Goal: Complete application form: Complete application form

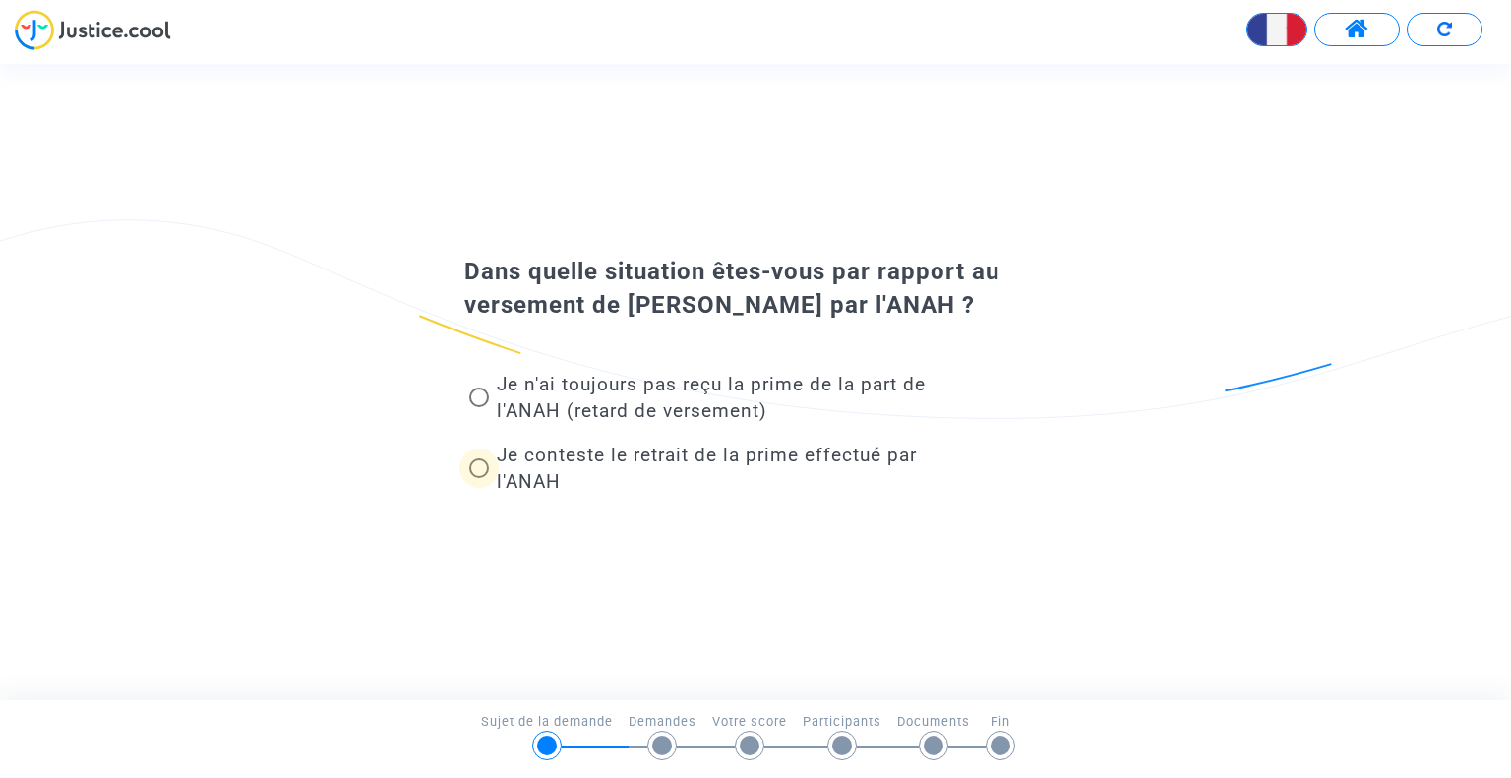
click at [572, 463] on span "Je conteste le retrait de la prime effectué par l'ANAH" at bounding box center [707, 468] width 420 height 49
click at [479, 478] on input "Je conteste le retrait de la prime effectué par l'ANAH" at bounding box center [478, 478] width 1 height 1
radio input "true"
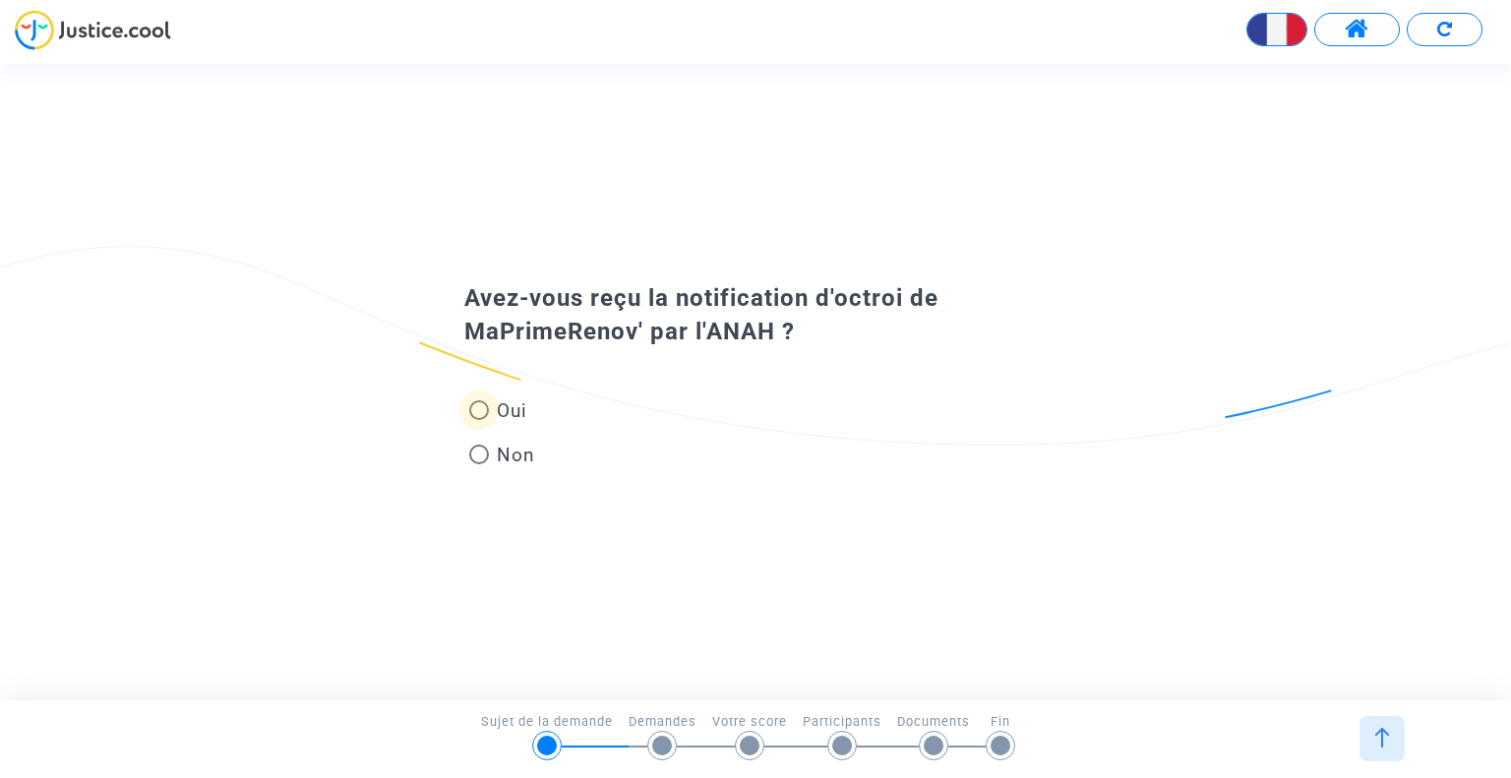
click at [493, 403] on span "Oui" at bounding box center [508, 411] width 38 height 27
click at [479, 420] on input "Oui" at bounding box center [478, 420] width 1 height 1
radio input "true"
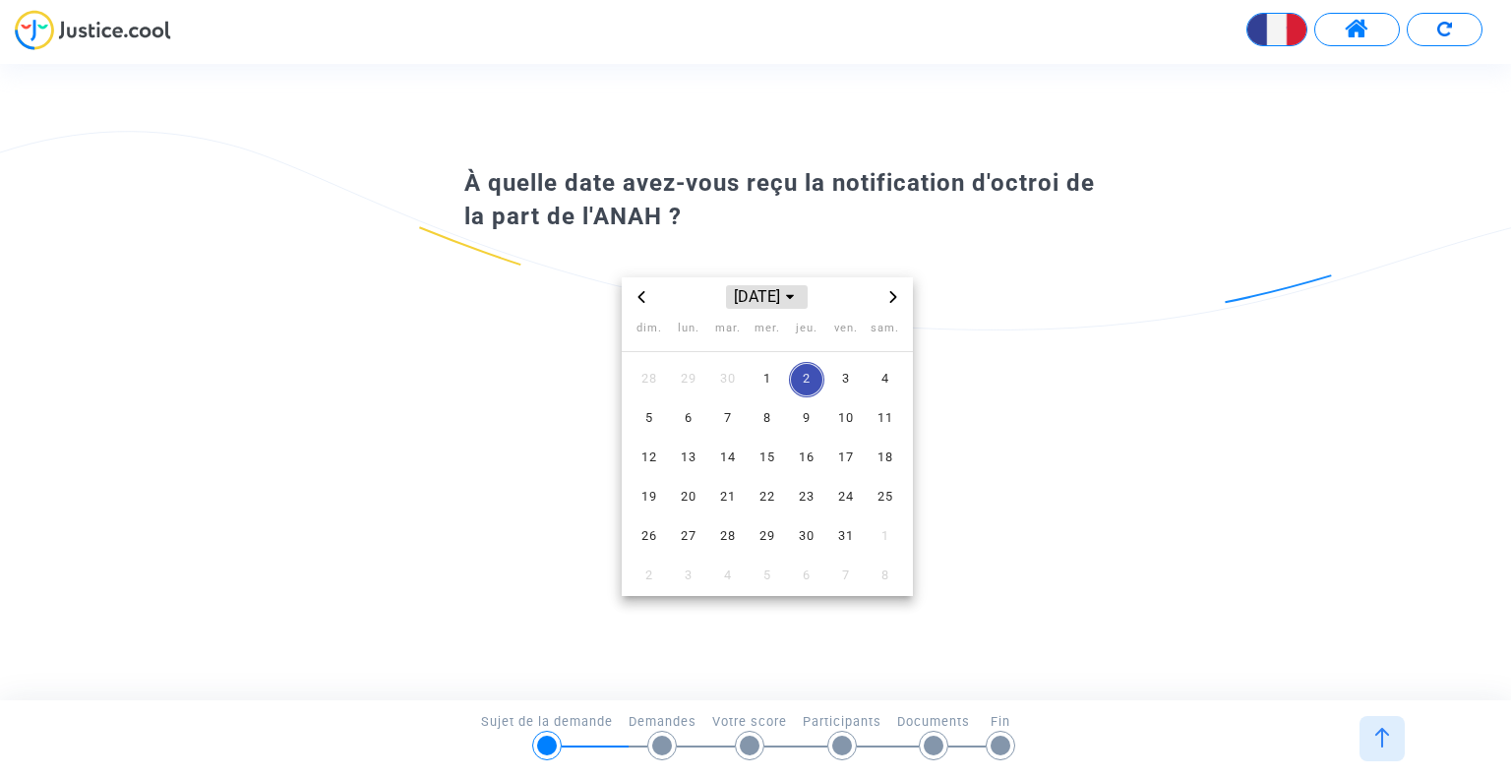
click at [755, 302] on span "[DATE]" at bounding box center [766, 297] width 81 height 24
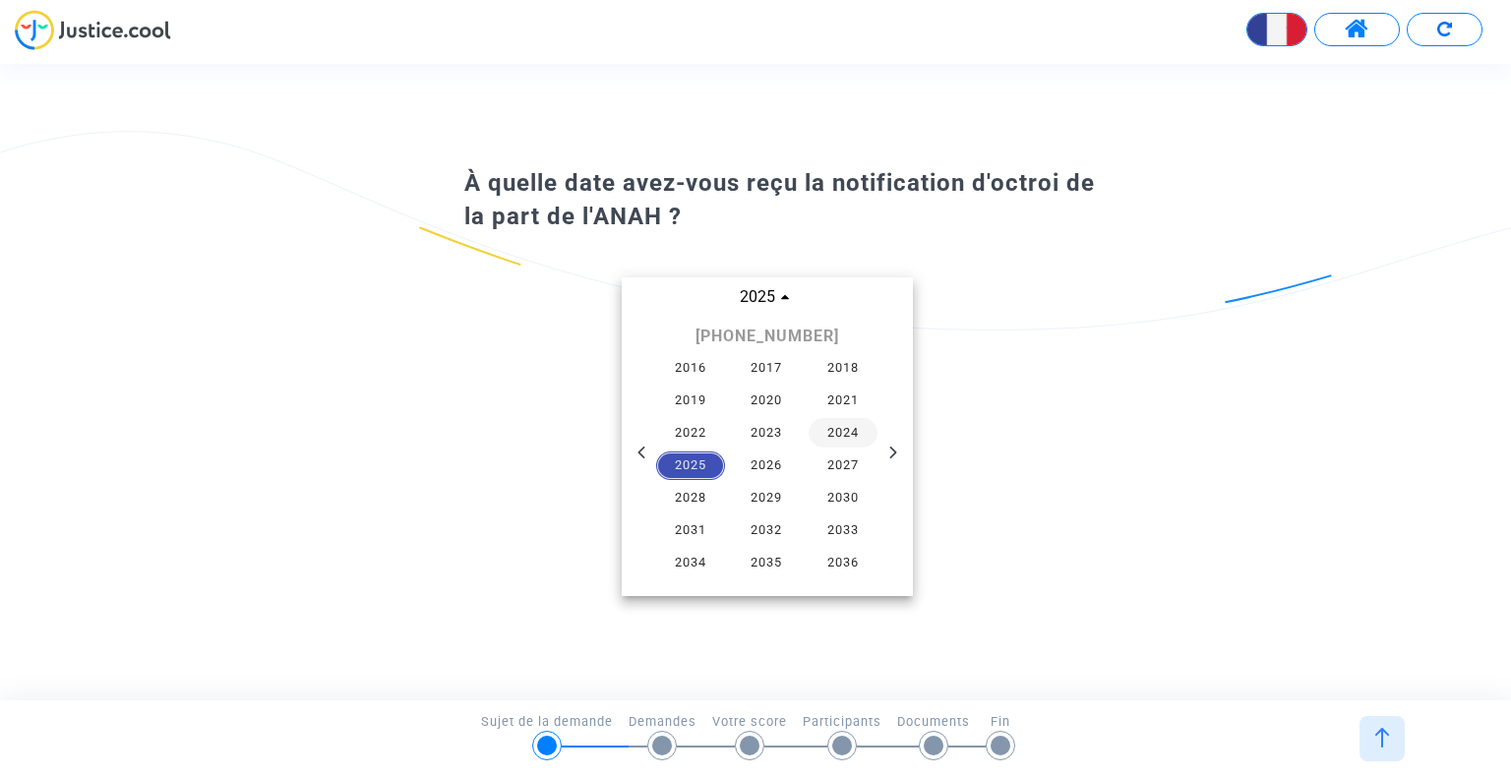
click at [828, 433] on span "2024" at bounding box center [843, 433] width 69 height 30
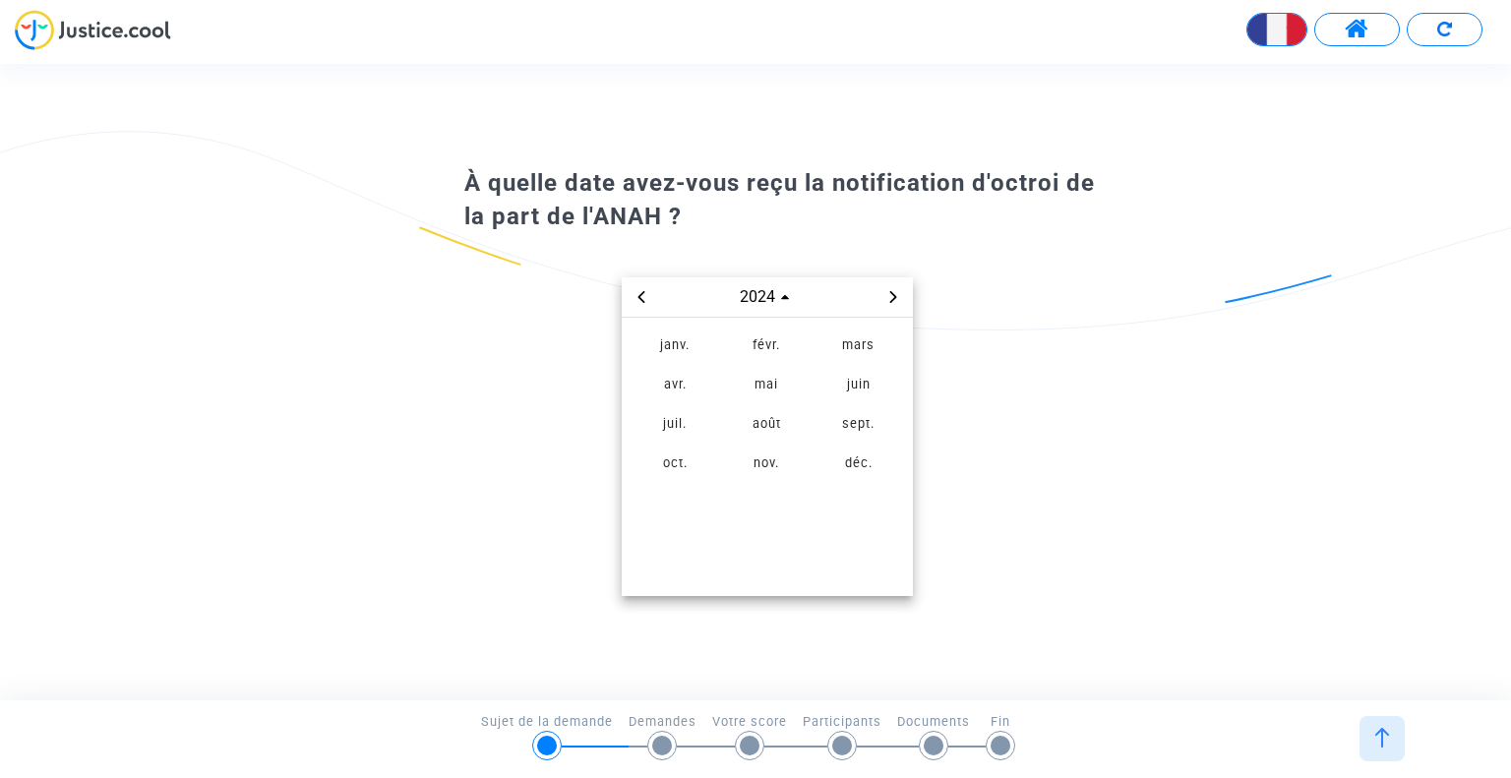
click at [828, 433] on span "sept." at bounding box center [859, 423] width 83 height 35
click at [691, 385] on span "2" at bounding box center [688, 379] width 35 height 35
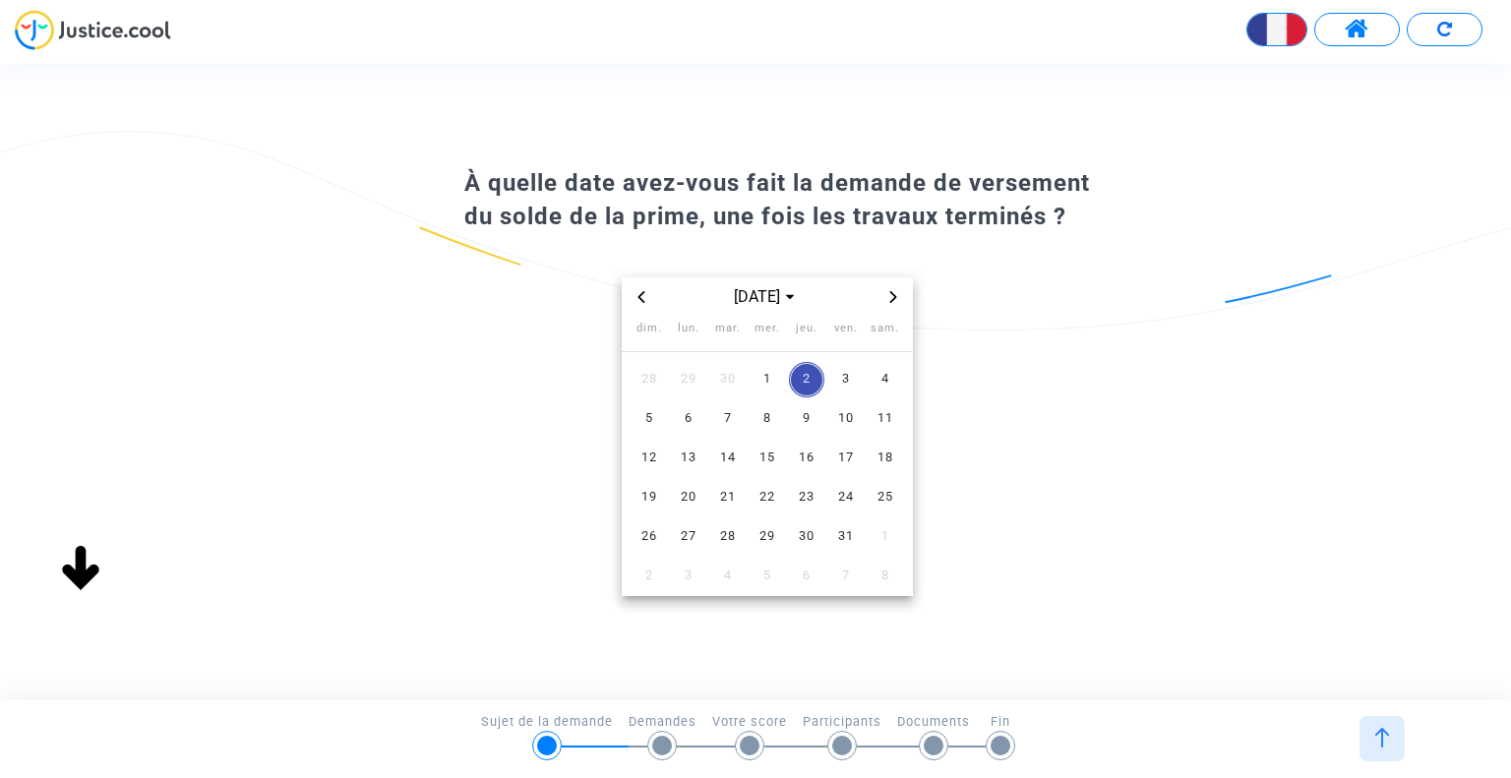
click at [644, 291] on icon "Previous month" at bounding box center [642, 297] width 12 height 12
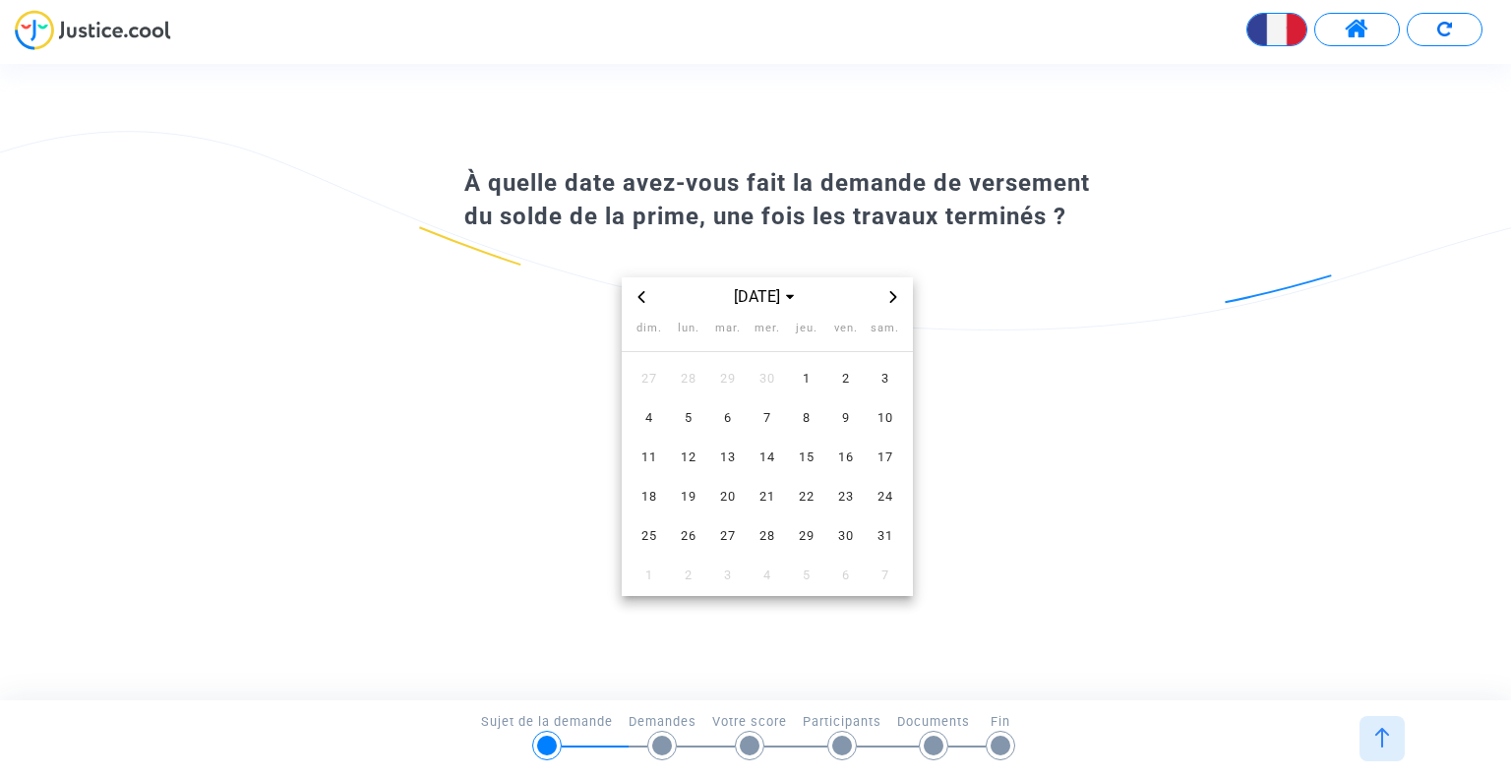
click at [644, 291] on icon "Previous month" at bounding box center [642, 297] width 12 height 12
click at [645, 297] on icon "Previous month" at bounding box center [642, 297] width 12 height 12
click at [656, 489] on span "16" at bounding box center [649, 497] width 35 height 35
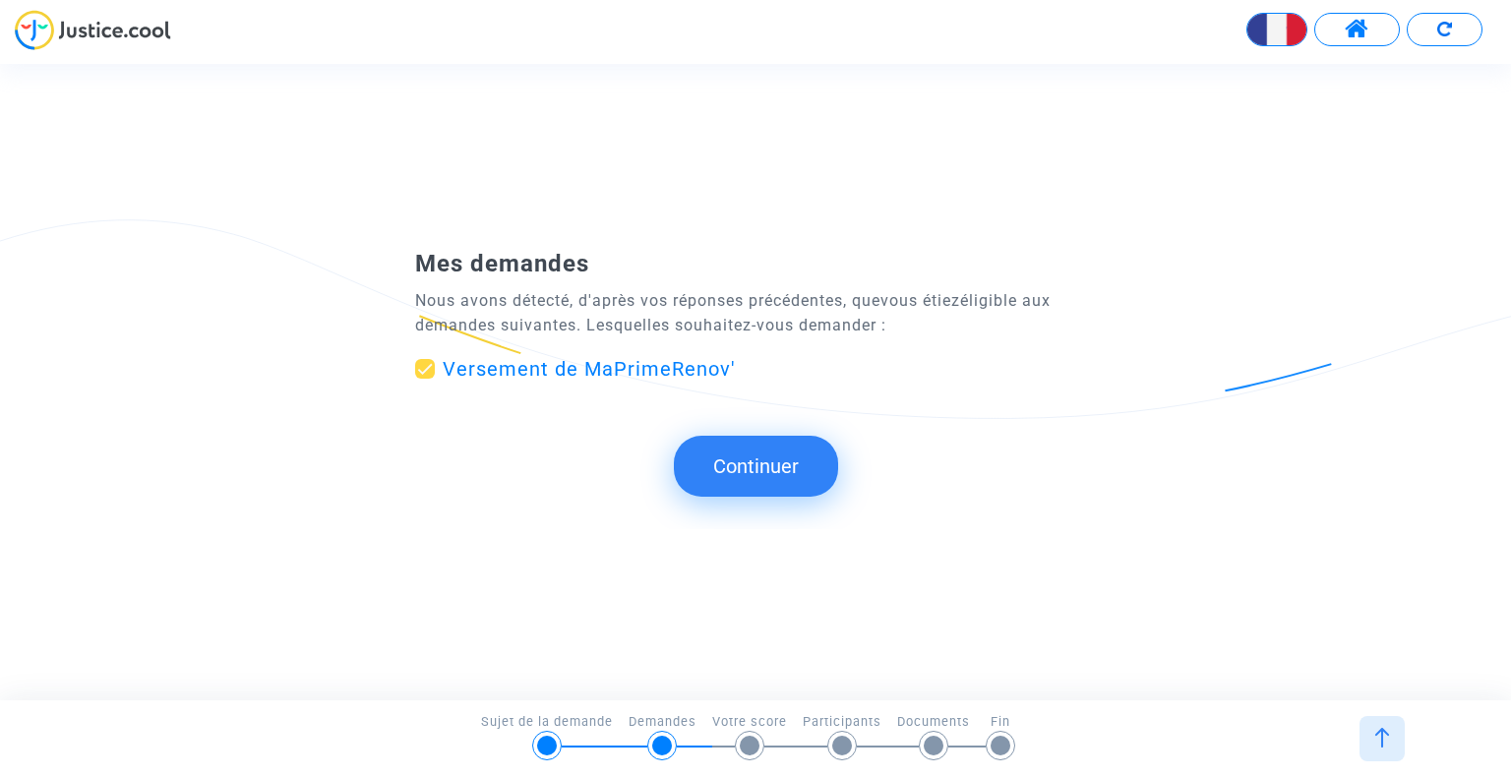
click at [735, 472] on button "Continuer" at bounding box center [756, 466] width 164 height 61
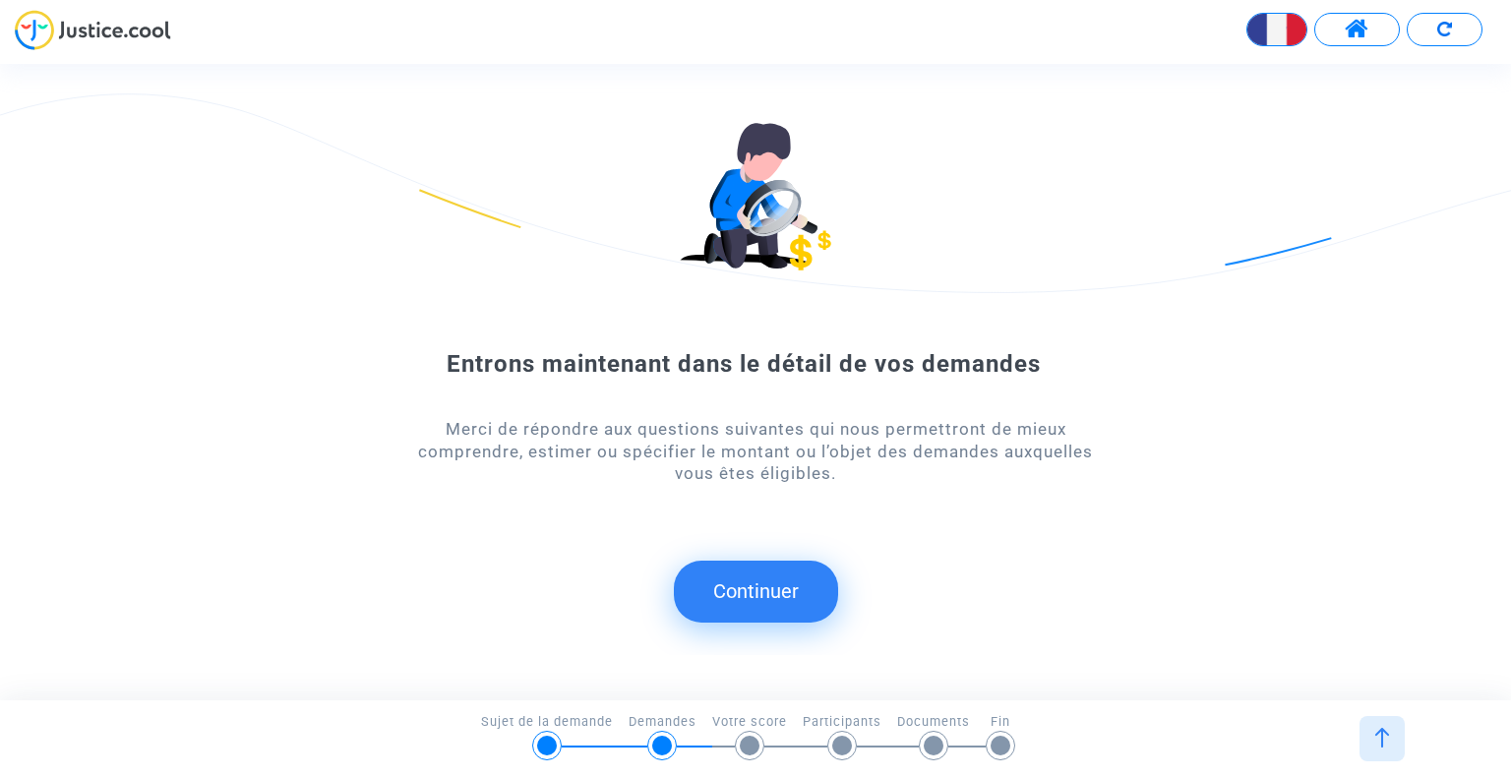
click at [752, 572] on button "Continuer" at bounding box center [756, 591] width 164 height 61
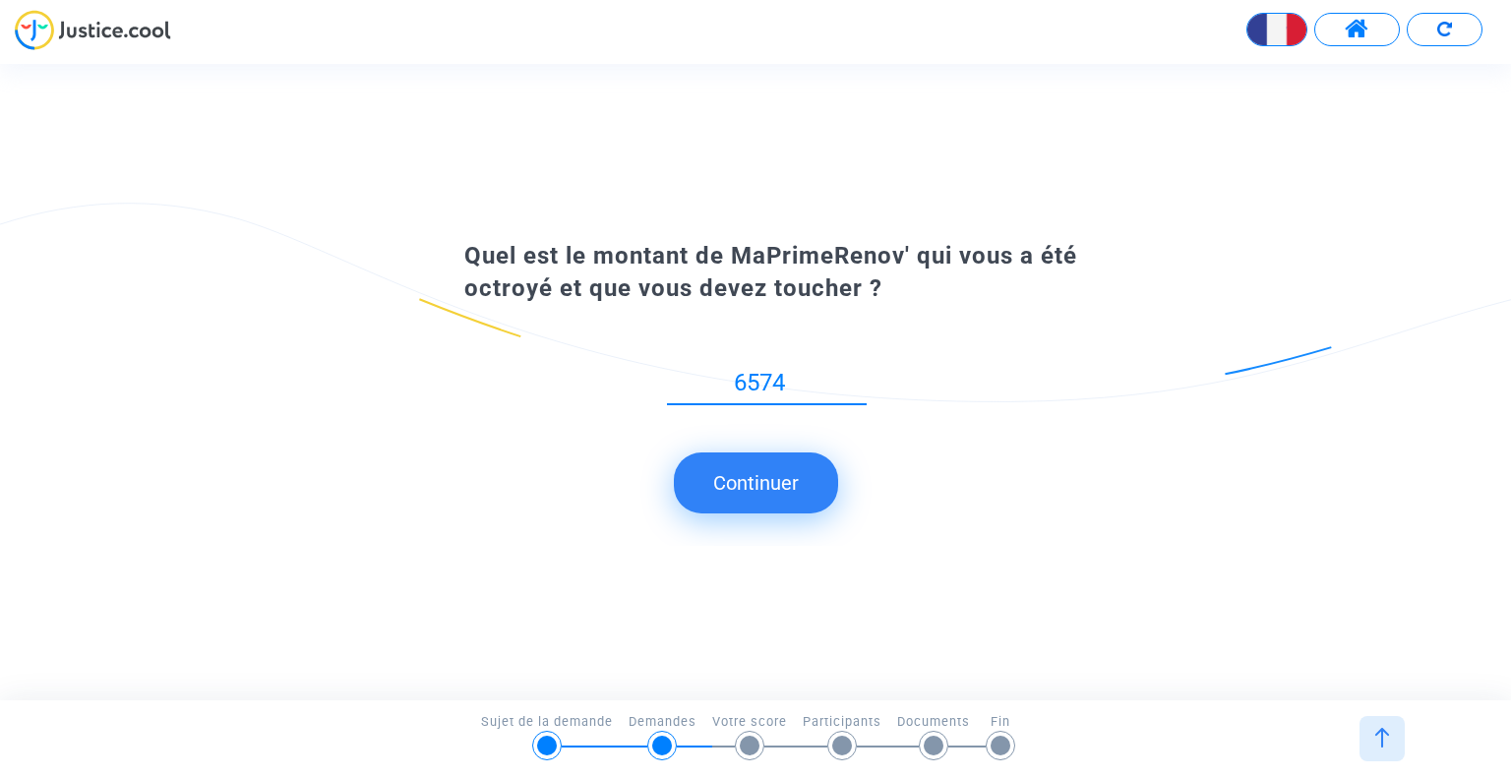
type input "6574"
click at [752, 510] on button "Continuer" at bounding box center [756, 483] width 164 height 61
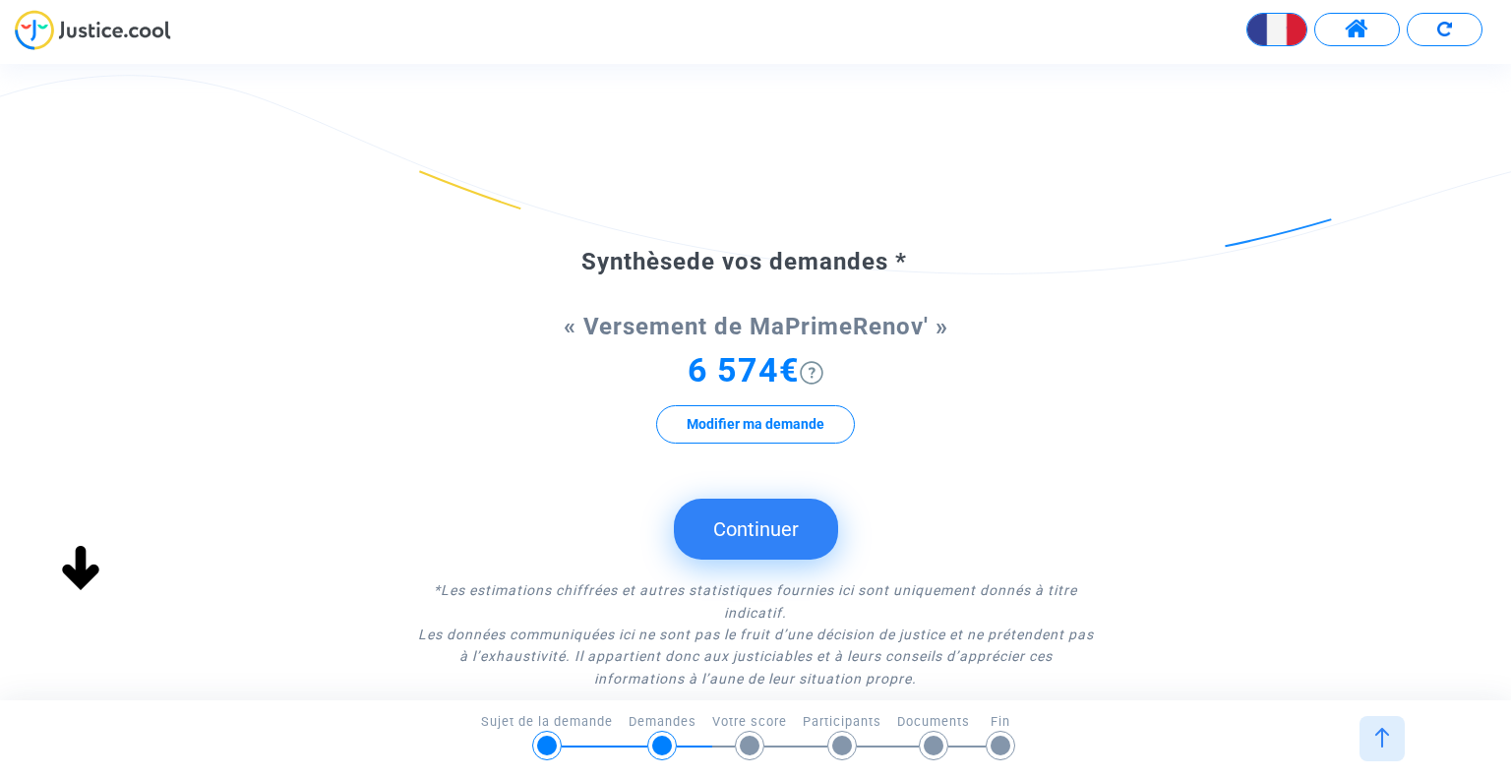
click at [764, 522] on button "Continuer" at bounding box center [756, 529] width 164 height 61
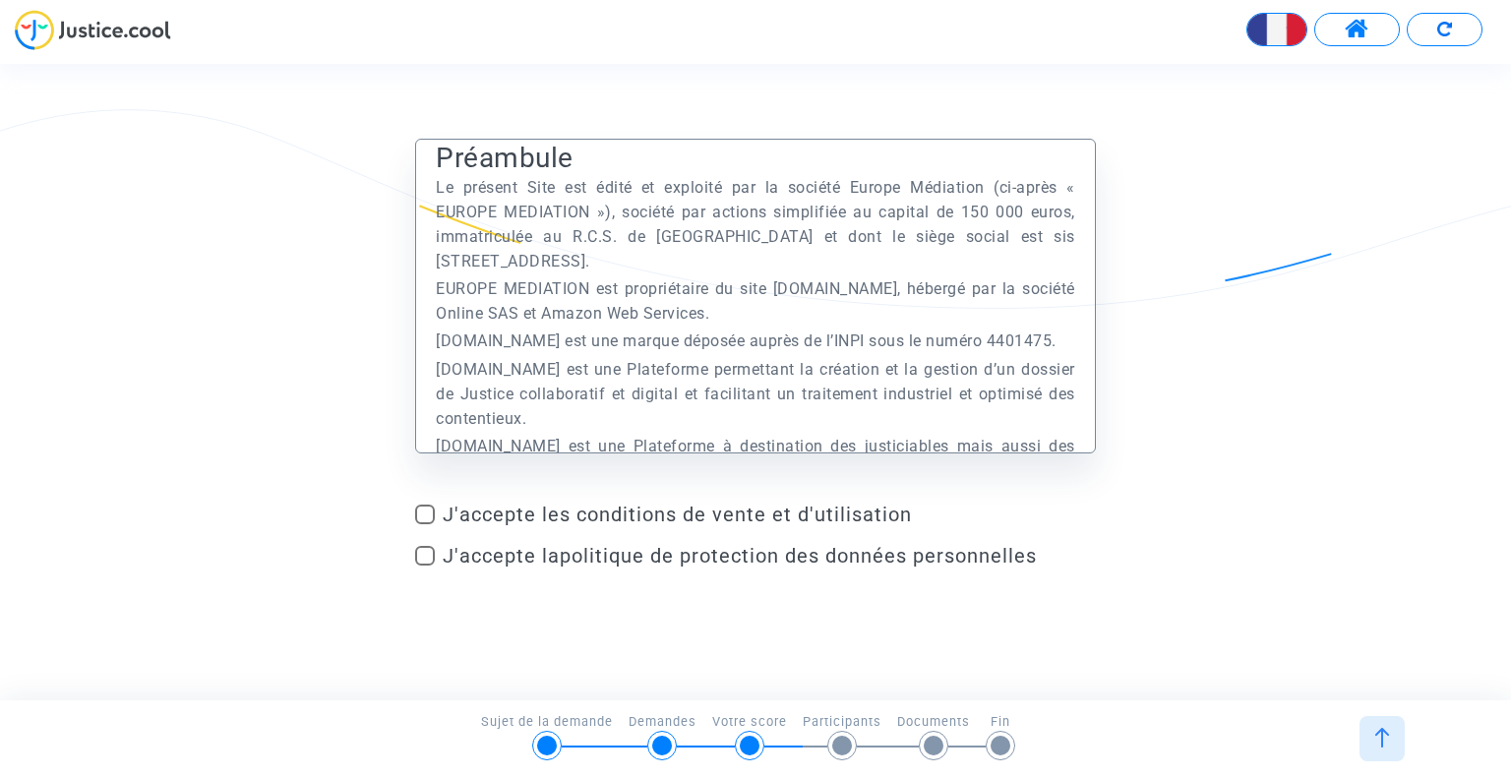
scroll to position [16, 0]
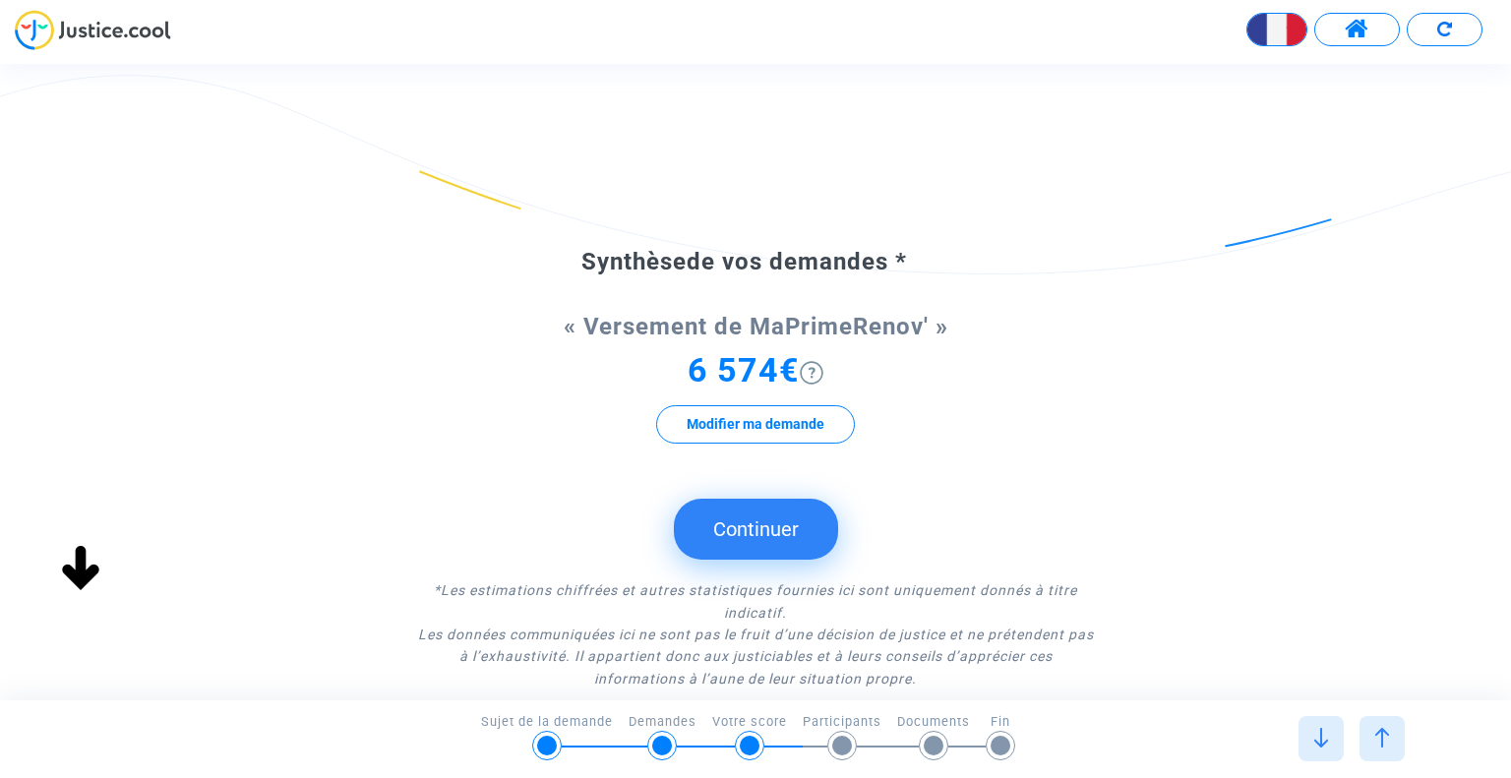
click at [729, 520] on button "Continuer" at bounding box center [756, 529] width 164 height 61
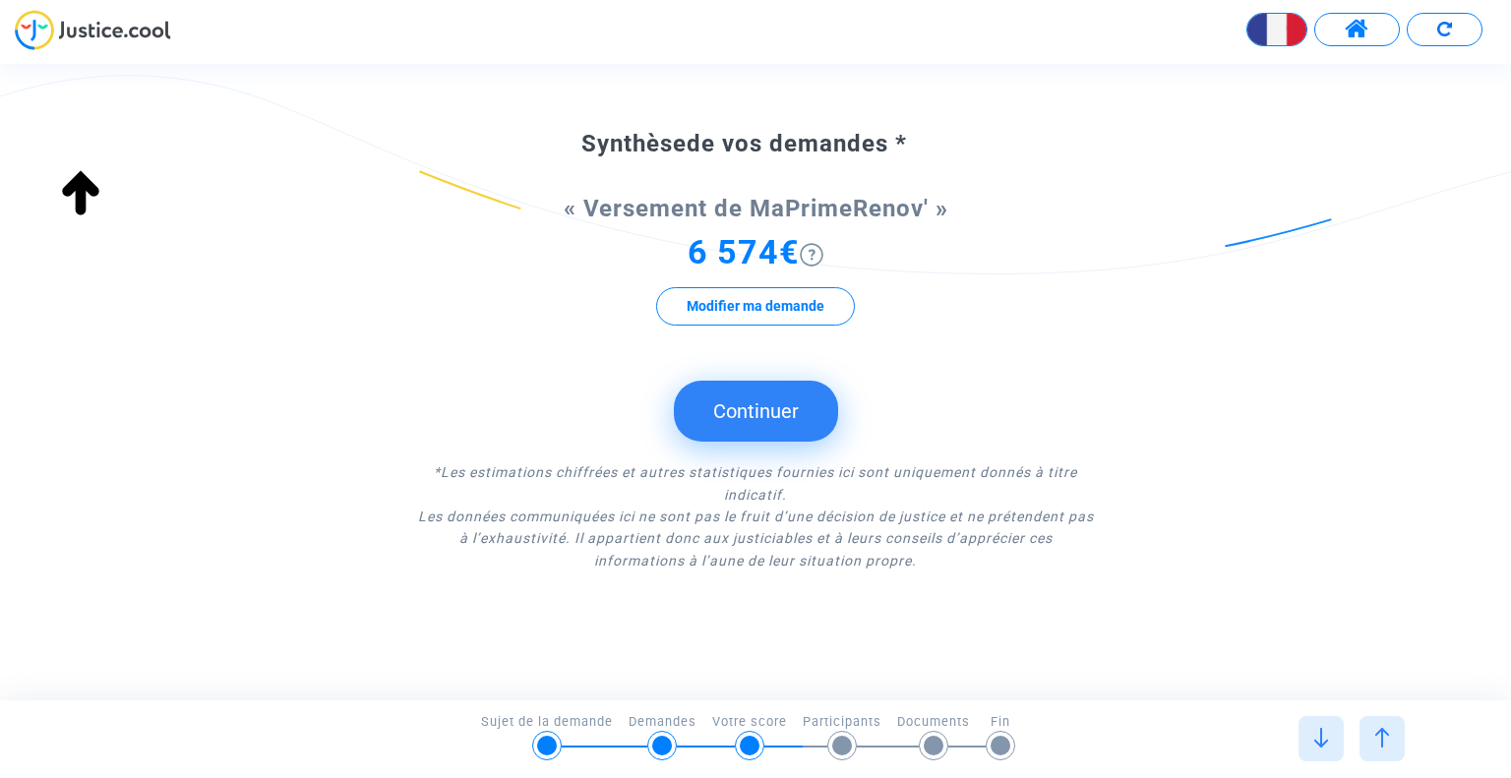
click at [742, 426] on button "Continuer" at bounding box center [756, 411] width 164 height 61
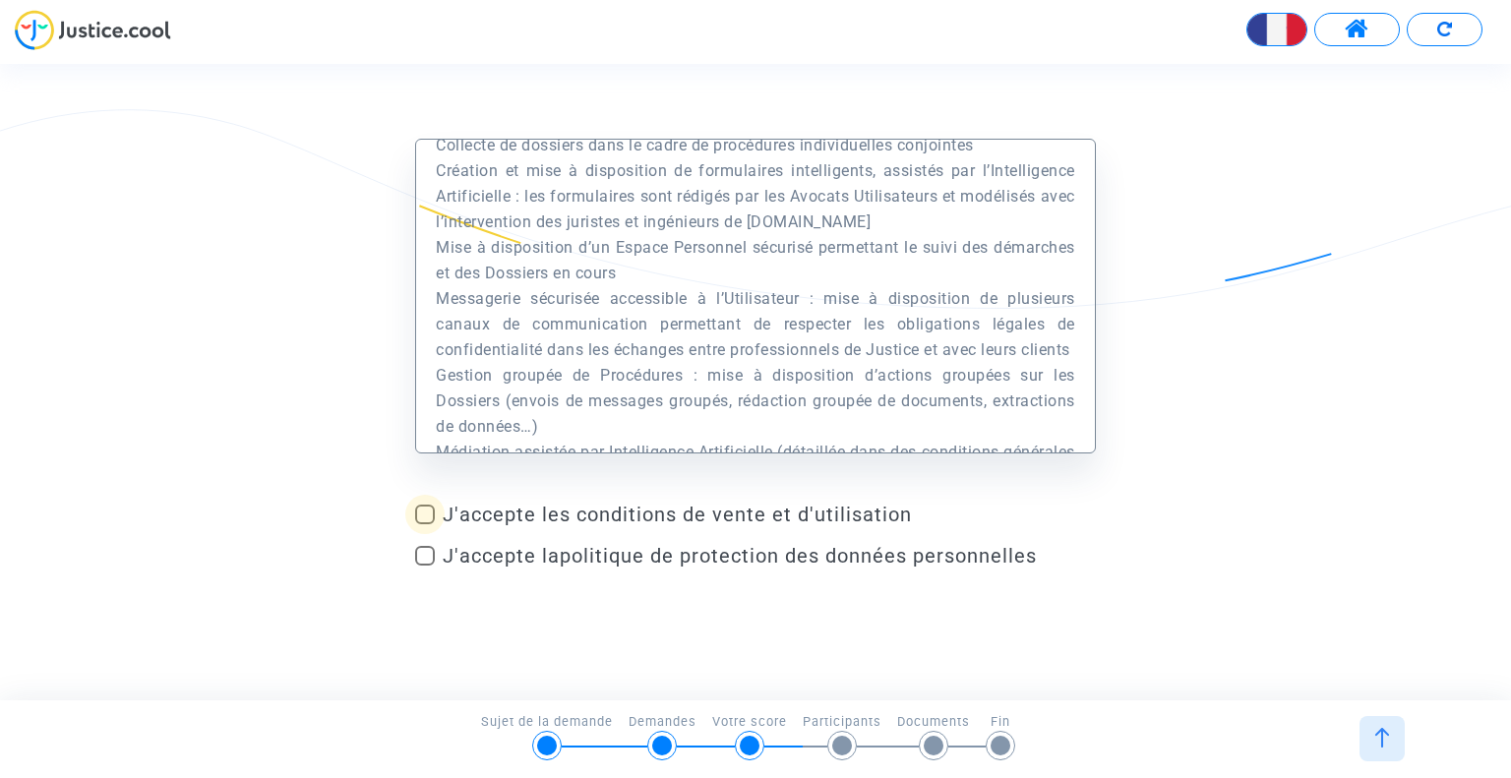
click at [415, 519] on span at bounding box center [425, 515] width 20 height 20
click at [424, 524] on input "J'accepte les conditions de vente et d'utilisation" at bounding box center [424, 524] width 1 height 1
checkbox input "true"
click at [422, 550] on span at bounding box center [425, 556] width 20 height 20
click at [424, 566] on input "J'accepte la politique de protection des données personnelles" at bounding box center [424, 566] width 1 height 1
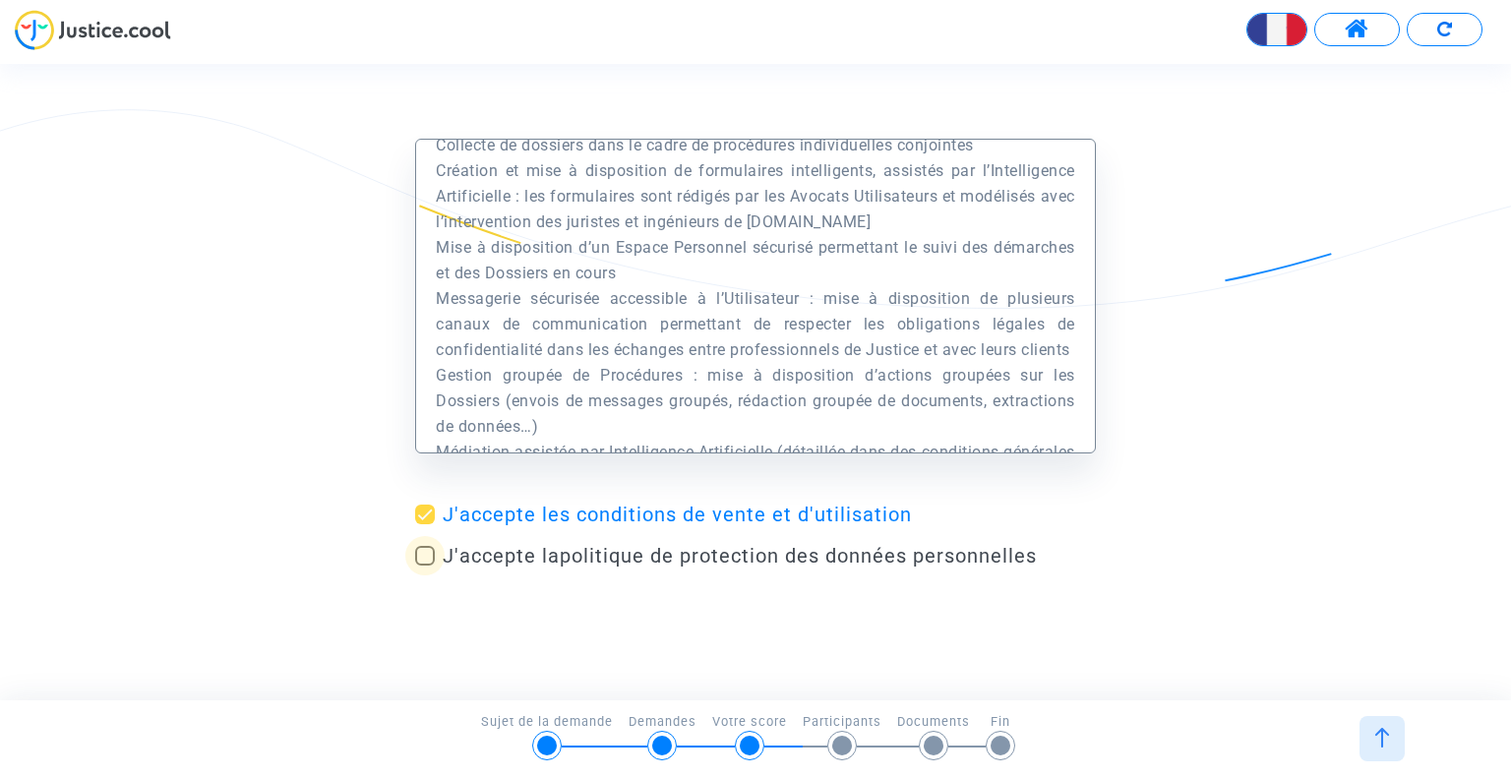
checkbox input "true"
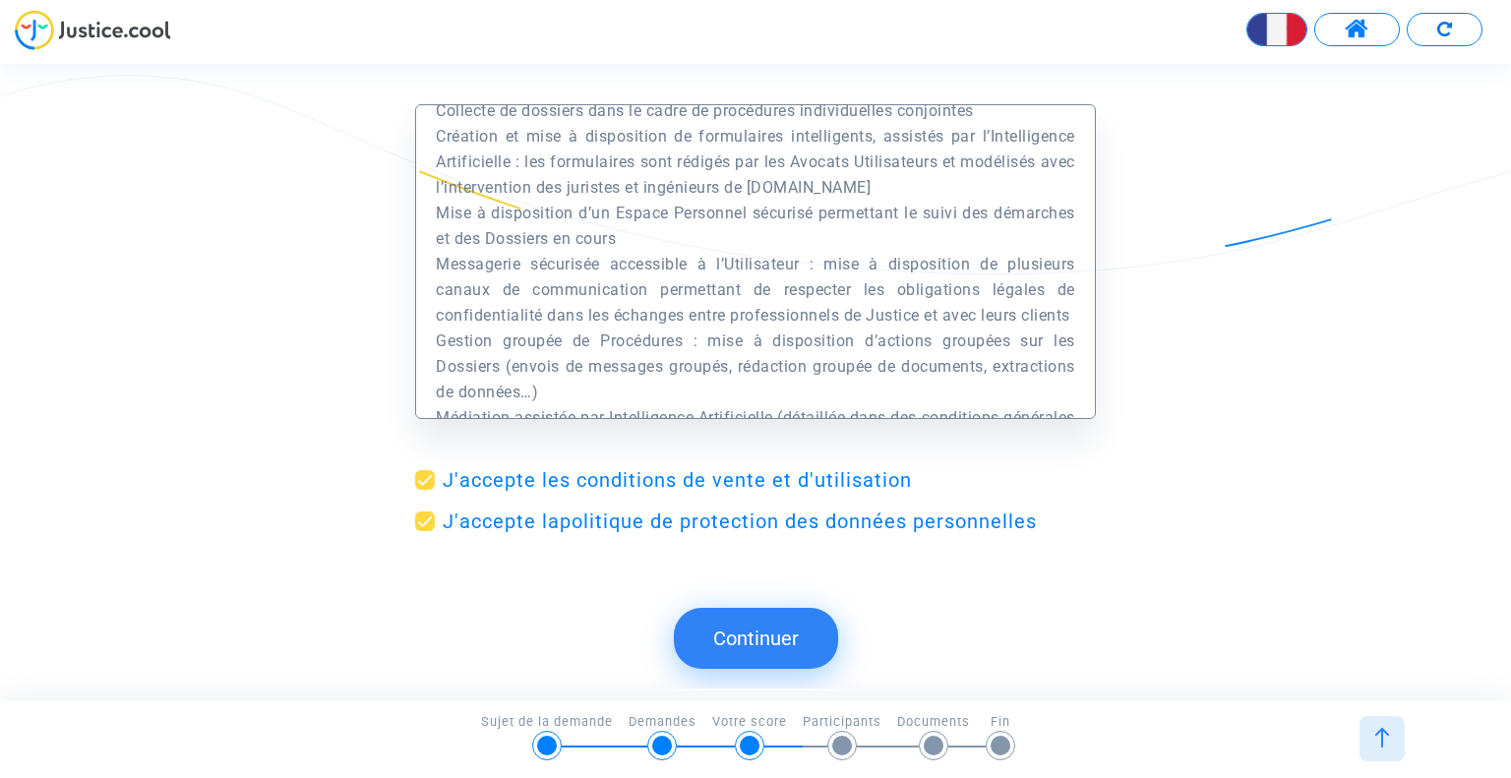
click at [754, 645] on button "Continuer" at bounding box center [756, 638] width 164 height 61
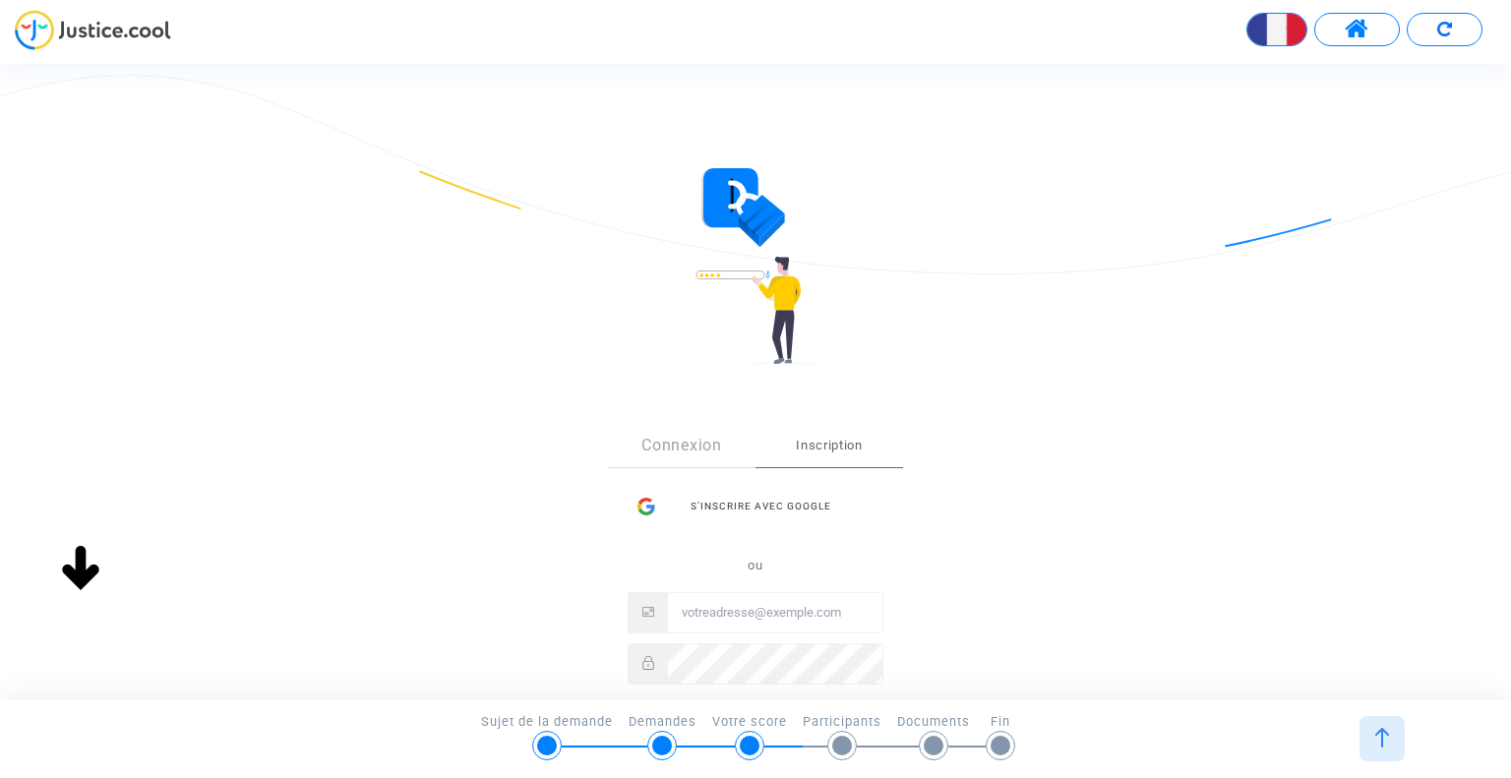
scroll to position [236, 0]
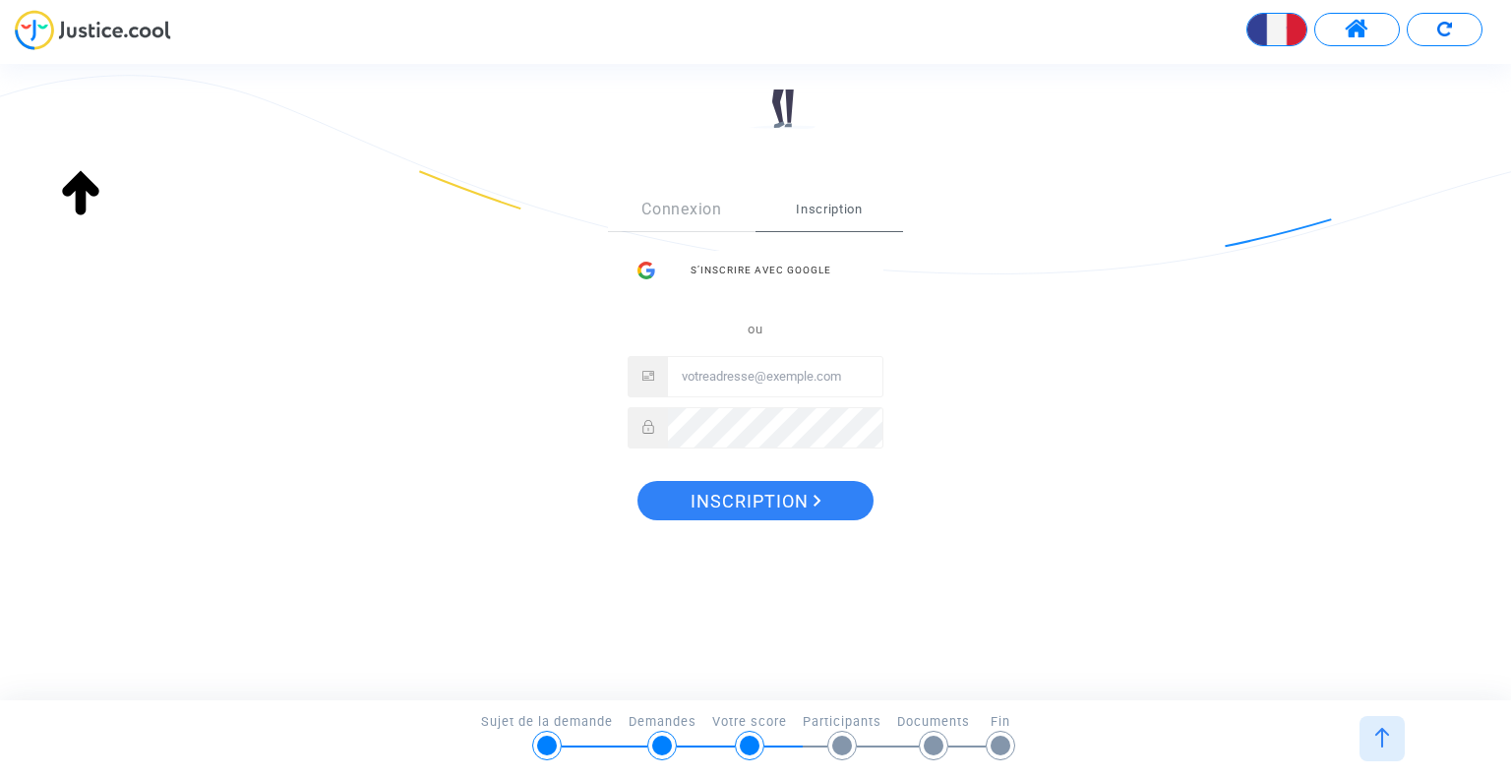
click at [147, 28] on img at bounding box center [93, 30] width 156 height 40
